Goal: Transaction & Acquisition: Purchase product/service

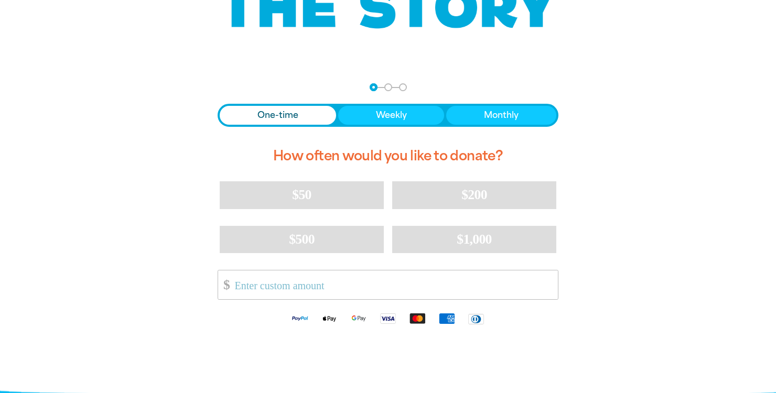
scroll to position [185, 0]
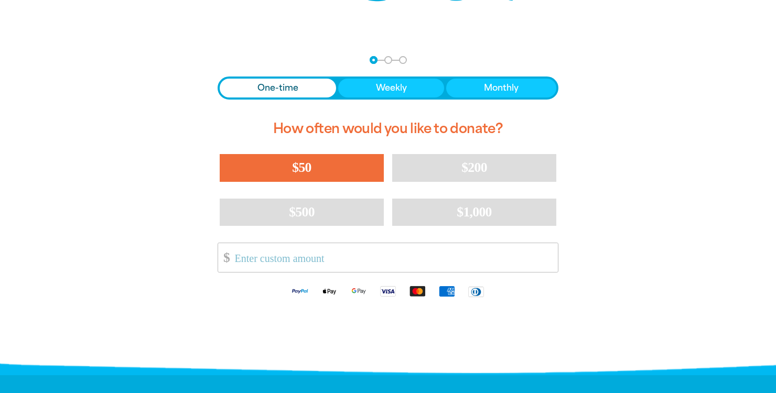
click at [291, 160] on button "$50" at bounding box center [302, 167] width 164 height 27
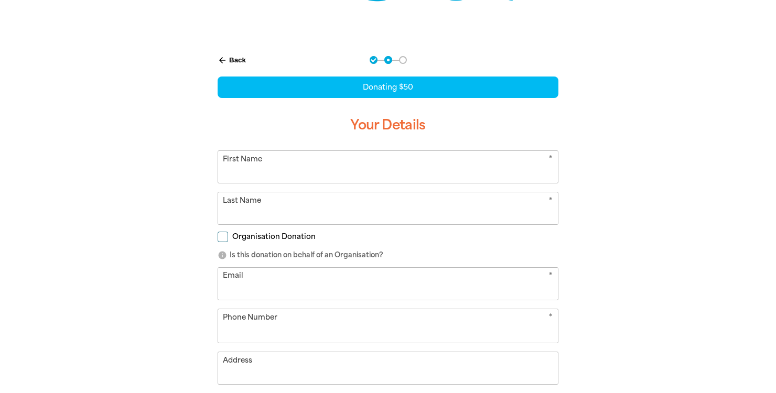
select select "AU"
click at [300, 168] on input "First Name" at bounding box center [388, 167] width 340 height 32
type input "[PERSON_NAME]"
type input "[EMAIL_ADDRESS][DOMAIN_NAME]"
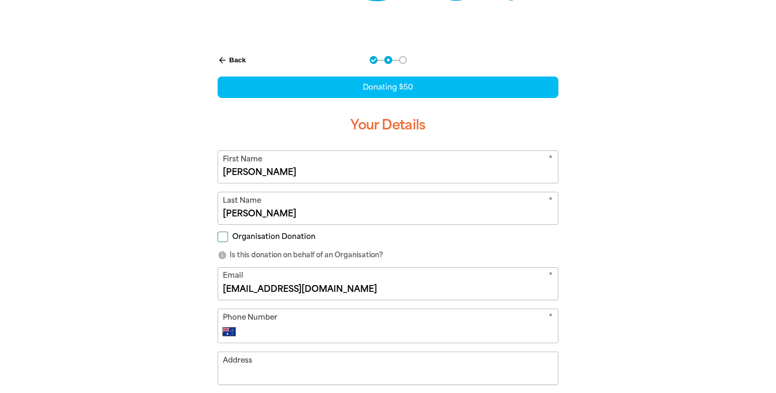
drag, startPoint x: 775, startPoint y: 108, endPoint x: 772, endPoint y: 119, distance: 11.4
click at [772, 120] on div at bounding box center [388, 286] width 776 height 487
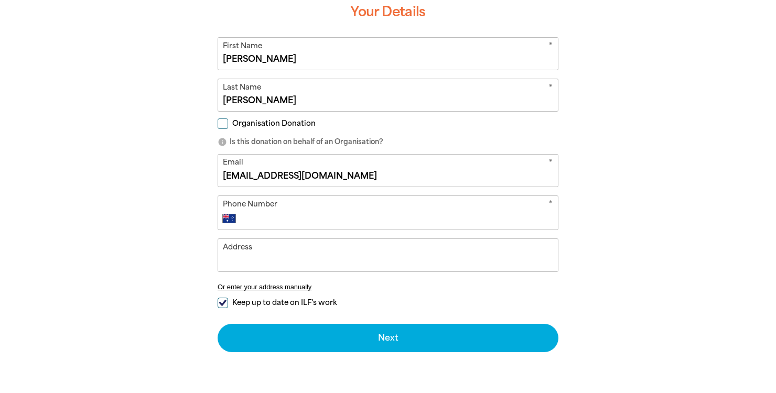
scroll to position [302, 0]
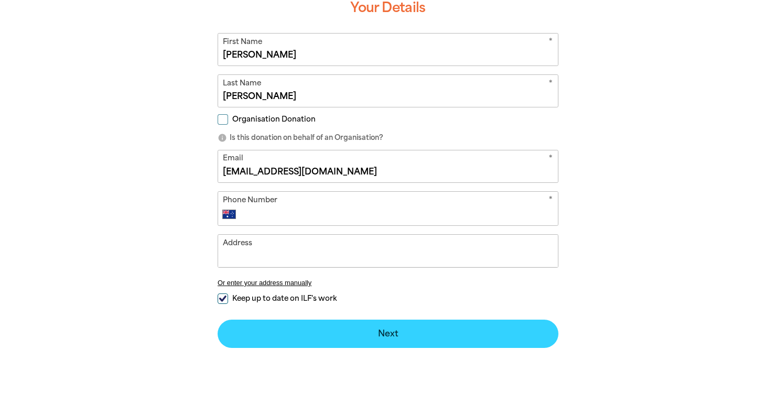
click at [386, 339] on button "Next chevron_right" at bounding box center [388, 334] width 341 height 28
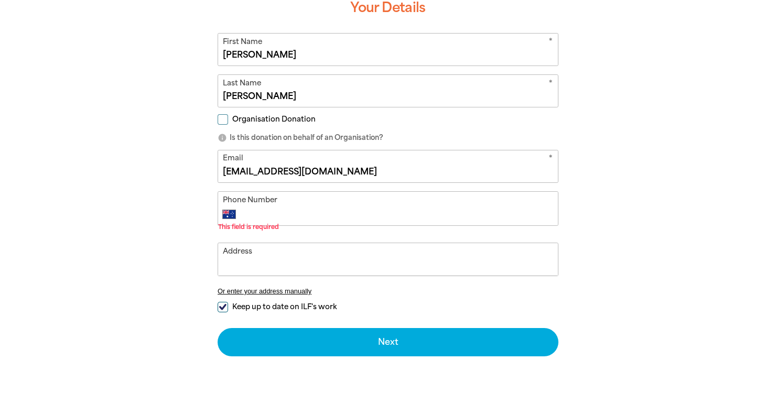
click at [264, 208] on input "Phone Number" at bounding box center [399, 214] width 310 height 13
type input "[PHONE_NUMBER]"
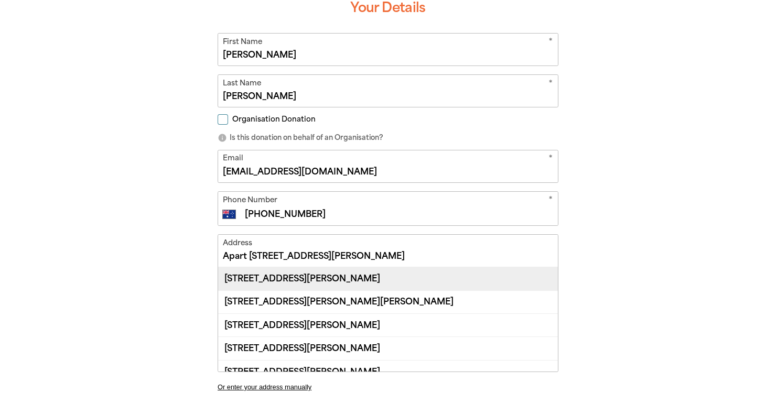
click at [346, 273] on div "[STREET_ADDRESS][PERSON_NAME]" at bounding box center [388, 278] width 340 height 23
type input "[STREET_ADDRESS][PERSON_NAME]"
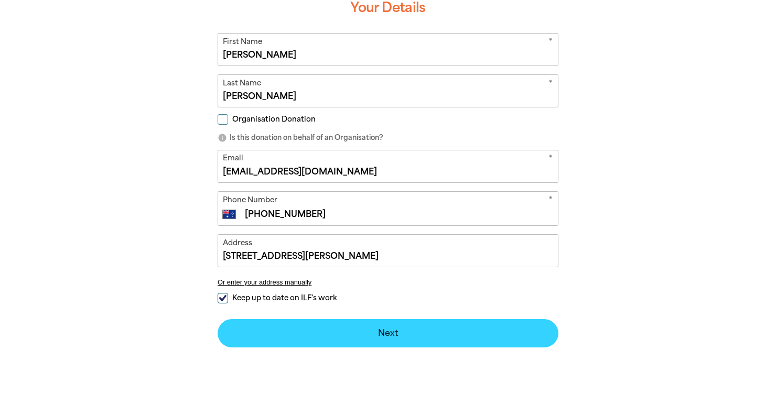
click at [372, 337] on button "Next chevron_right" at bounding box center [388, 333] width 341 height 28
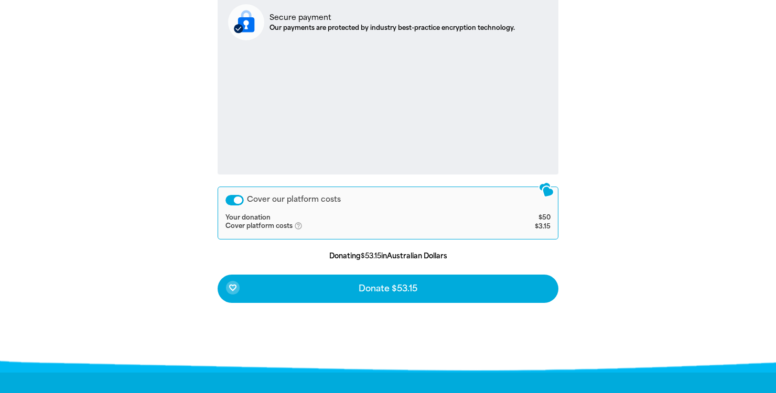
scroll to position [393, 0]
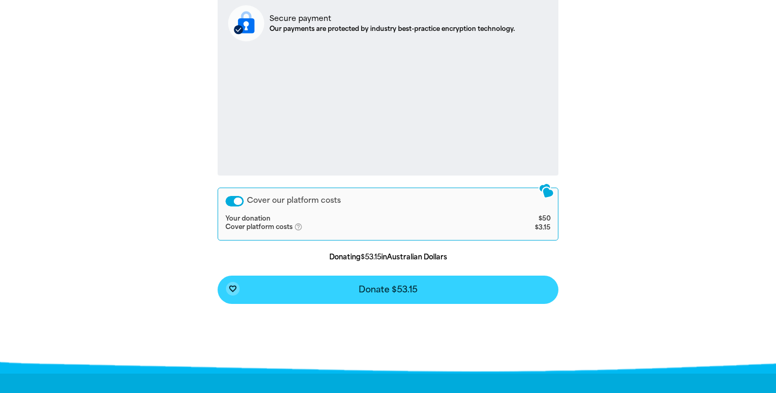
click at [383, 286] on span "Donate $53.15" at bounding box center [388, 290] width 59 height 8
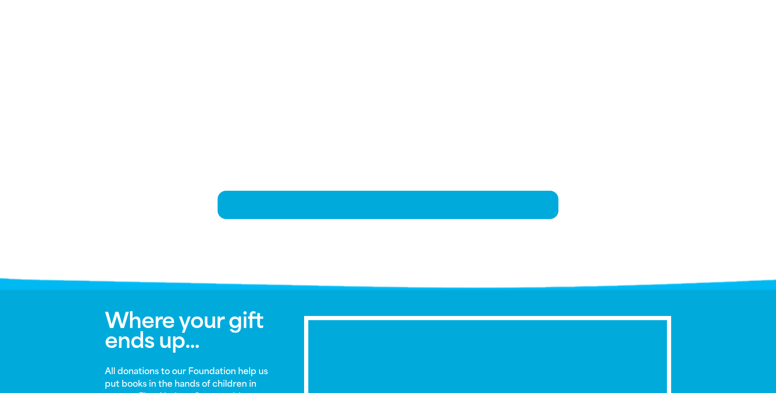
scroll to position [216, 0]
